Goal: Browse casually

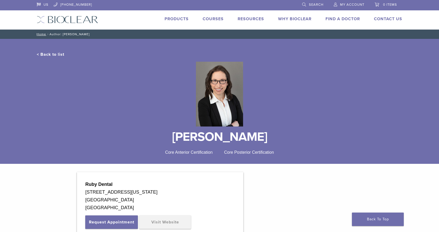
click at [63, 18] on img at bounding box center [67, 20] width 61 height 8
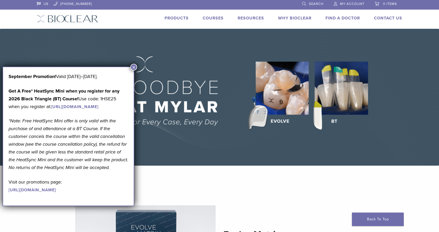
scroll to position [4, 0]
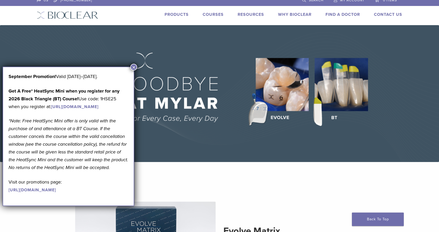
click at [132, 69] on button "×" at bounding box center [133, 67] width 7 height 7
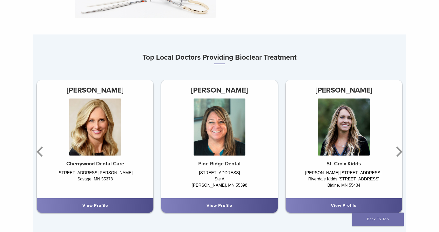
scroll to position [278, 0]
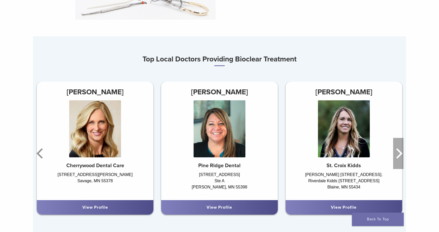
click at [401, 159] on icon "Next" at bounding box center [398, 153] width 10 height 31
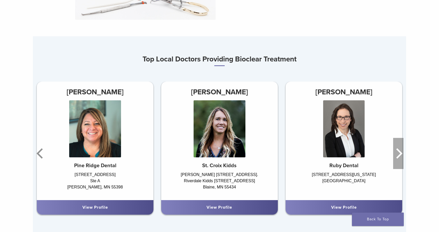
click at [401, 159] on icon "Next" at bounding box center [398, 153] width 10 height 31
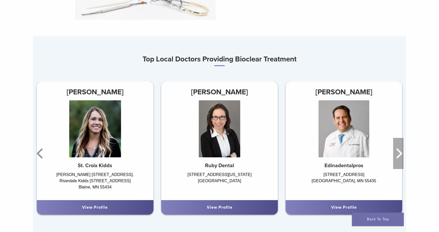
click at [401, 159] on icon "Next" at bounding box center [398, 153] width 10 height 31
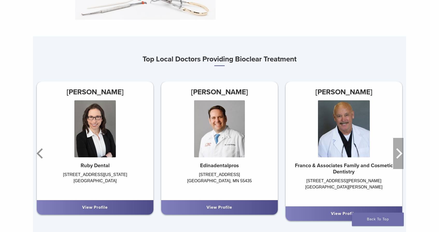
click at [401, 159] on icon "Next" at bounding box center [398, 153] width 10 height 31
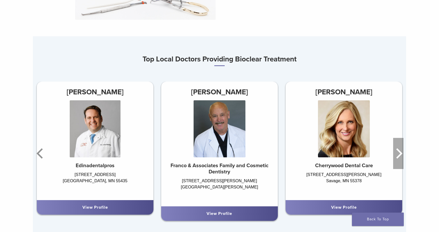
click at [401, 159] on icon "Next" at bounding box center [398, 153] width 10 height 31
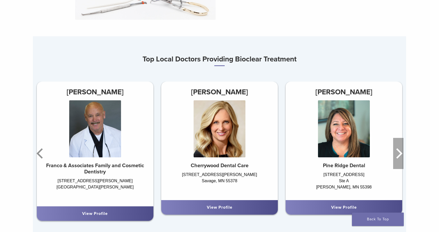
click at [401, 159] on icon "Next" at bounding box center [398, 153] width 10 height 31
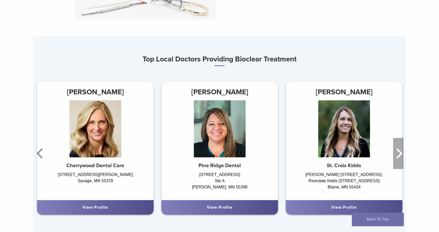
click at [401, 159] on icon "Next" at bounding box center [398, 153] width 10 height 31
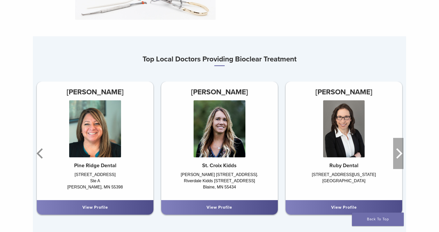
click at [401, 159] on icon "Next" at bounding box center [398, 153] width 10 height 31
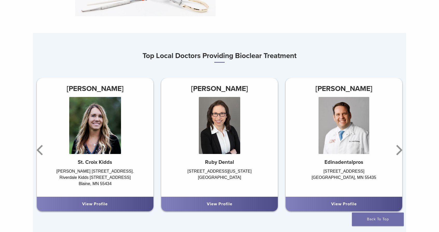
scroll to position [284, 0]
